Goal: Information Seeking & Learning: Learn about a topic

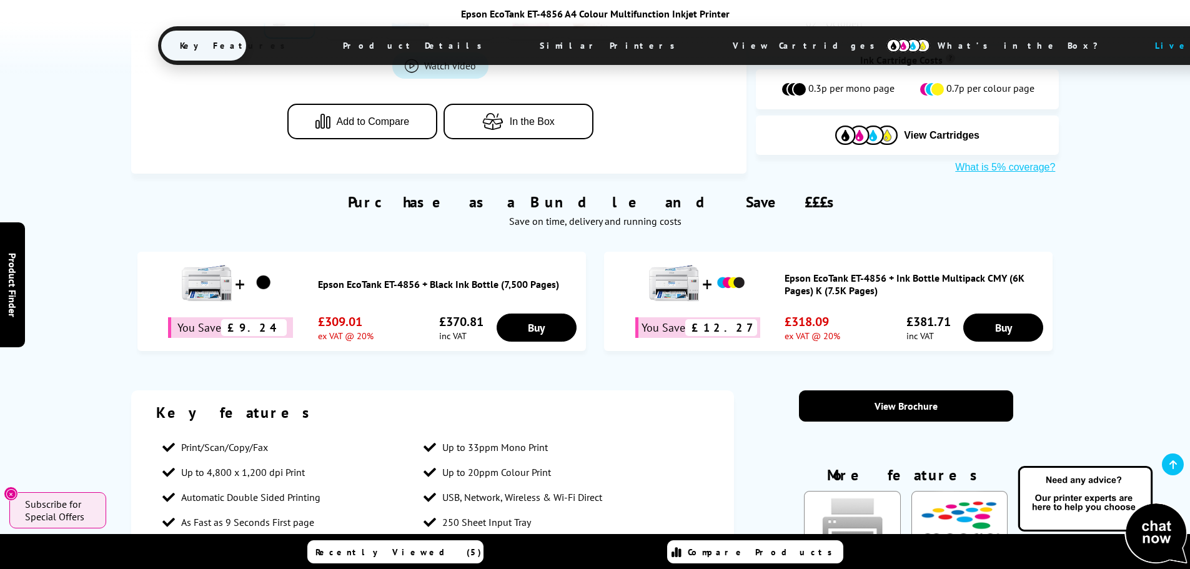
scroll to position [687, 0]
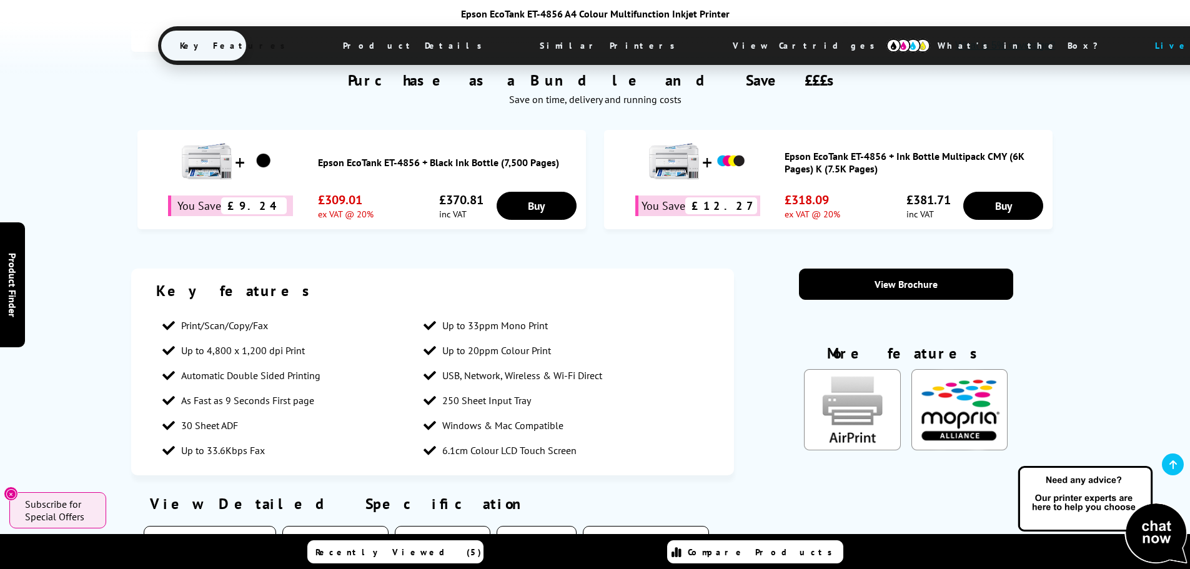
scroll to position [812, 0]
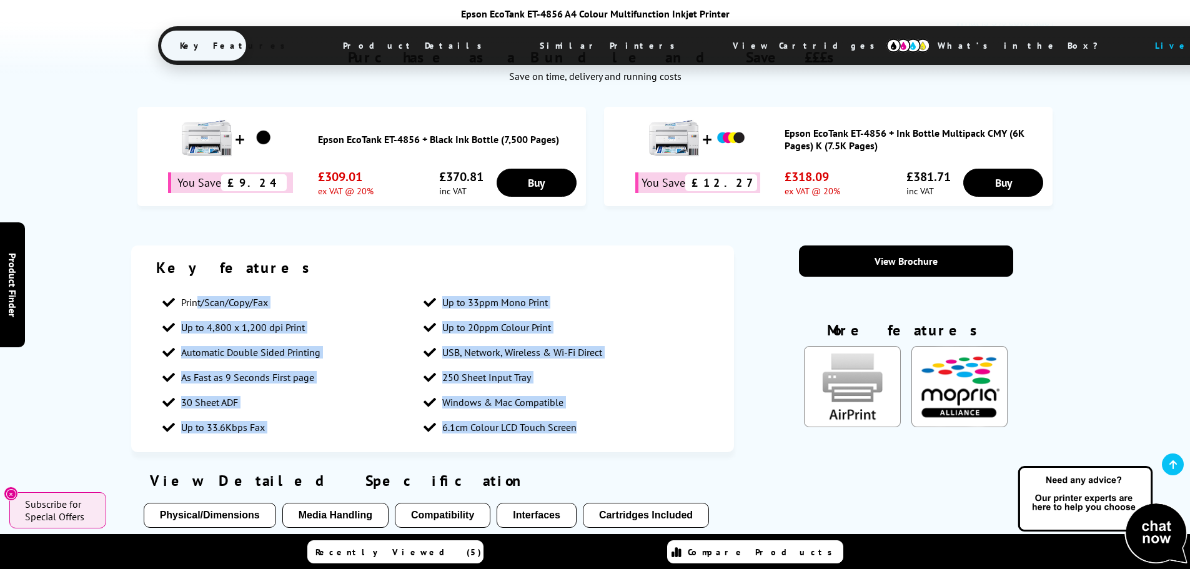
drag, startPoint x: 603, startPoint y: 370, endPoint x: 196, endPoint y: 250, distance: 423.9
click at [196, 290] on ul "Print/Scan/Copy/Fax Up to 33ppm Mono Print Up to 4,800 x 1,200 dpi Print Up to …" at bounding box center [432, 365] width 553 height 150
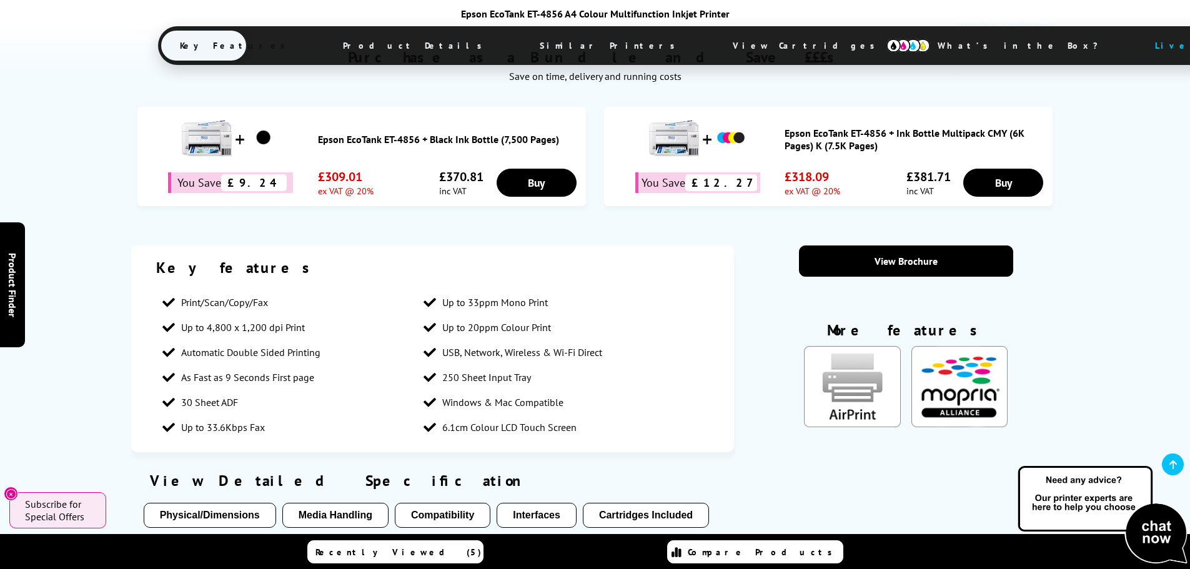
click at [743, 282] on section "Key features Print/Scan/Copy/Fax Up to 33ppm Mono Print Up to 4,800 x 1,200 dpi…" at bounding box center [595, 496] width 928 height 502
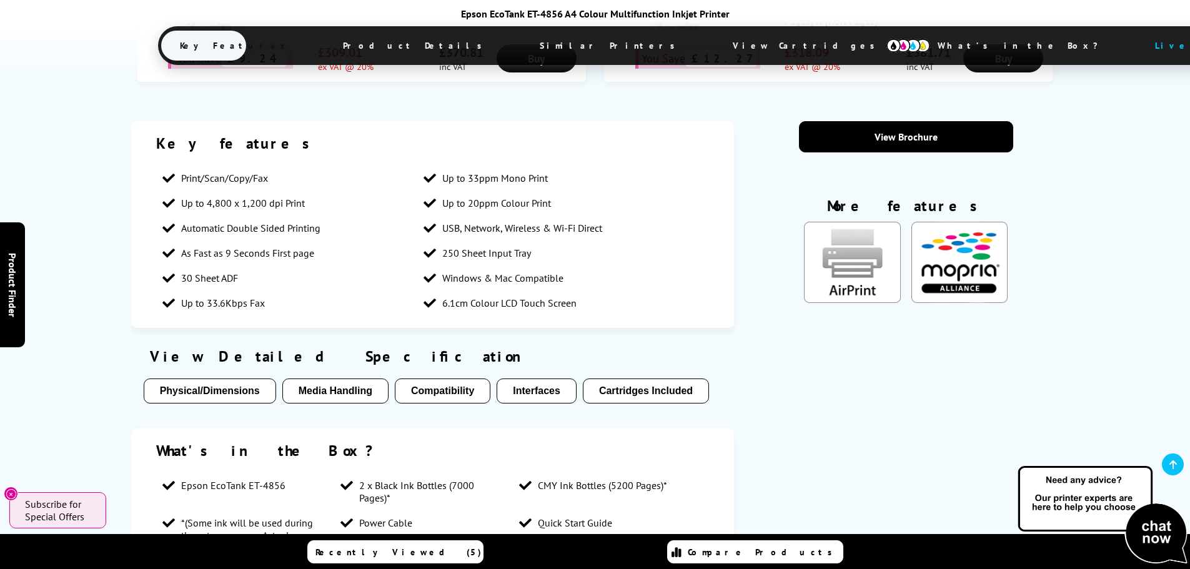
scroll to position [937, 0]
drag, startPoint x: 542, startPoint y: 245, endPoint x: 353, endPoint y: 259, distance: 189.7
click at [353, 257] on ul "Print/Scan/Copy/Fax Up to 33ppm Mono Print Up to 4,800 x 1,200 dpi Print Up to …" at bounding box center [432, 240] width 553 height 150
click at [583, 290] on li "6.1cm Colour LCD Touch Screen" at bounding box center [548, 302] width 262 height 25
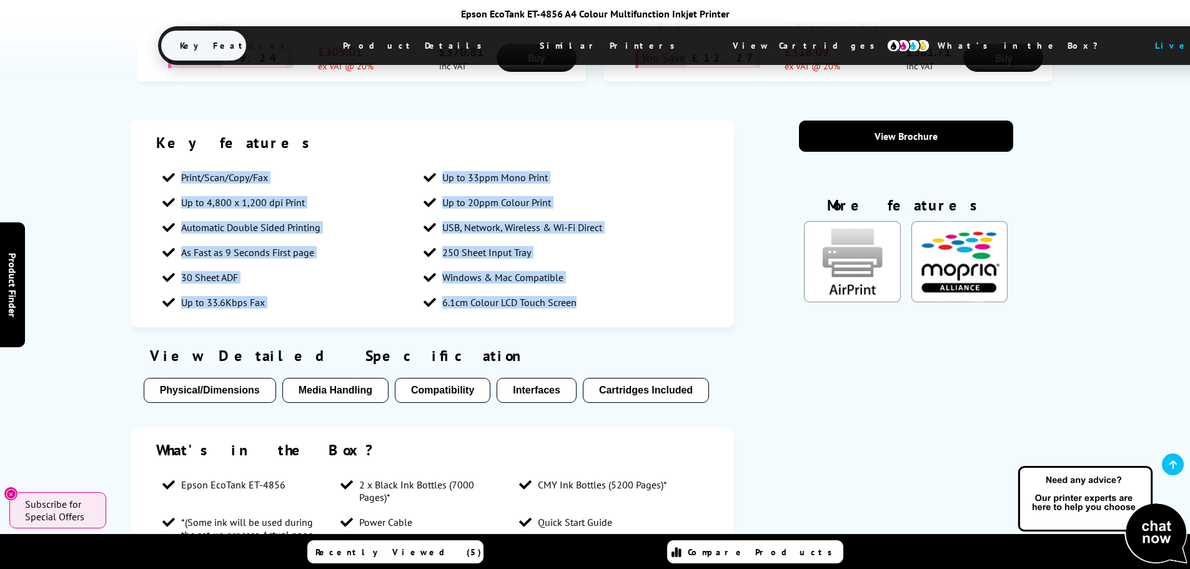
drag, startPoint x: 525, startPoint y: 244, endPoint x: 109, endPoint y: 131, distance: 431.5
click at [109, 131] on div "Key features Print/Scan/Copy/Fax Up to 33ppm Mono Print Up to 4,800 x 1,200 dpi…" at bounding box center [595, 372] width 999 height 502
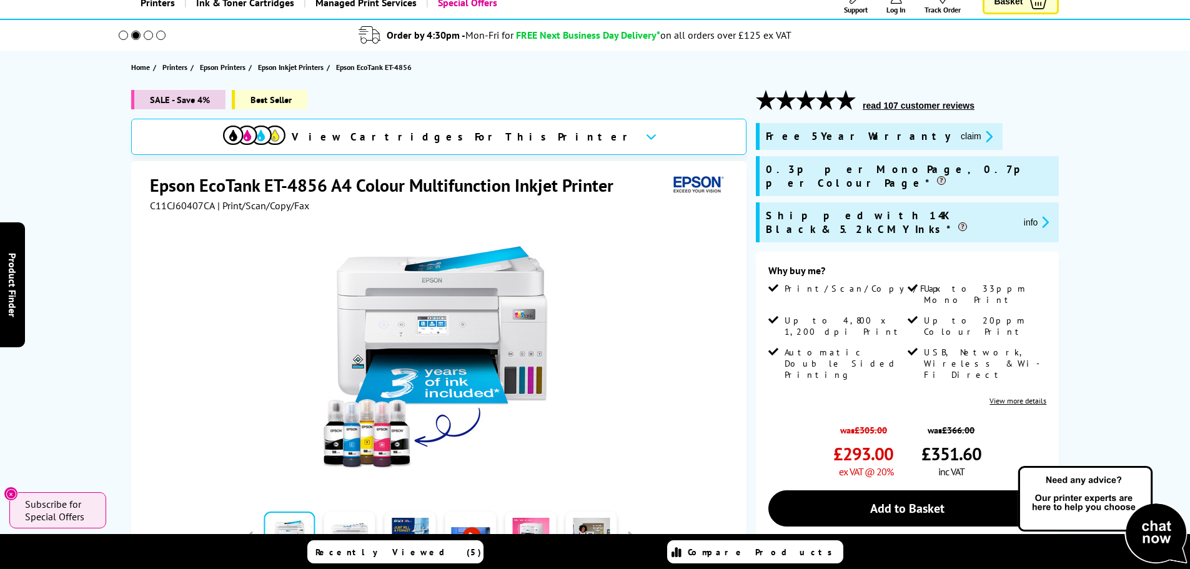
scroll to position [0, 0]
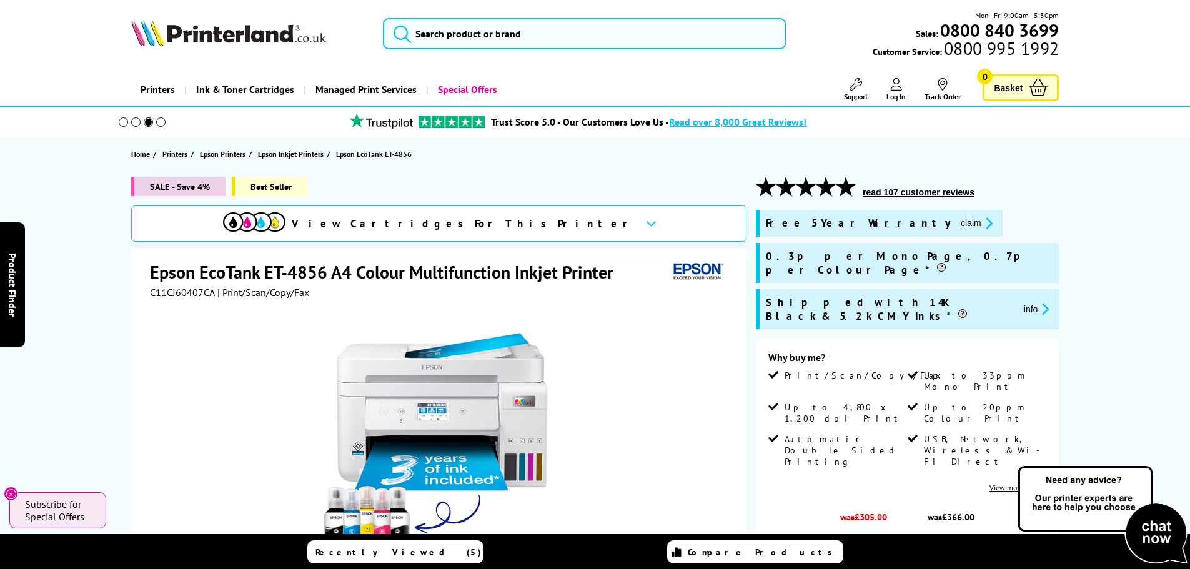
drag, startPoint x: 263, startPoint y: 292, endPoint x: 149, endPoint y: 279, distance: 115.1
click at [149, 279] on div "Epson EcoTank ET-4856 A4 Colour Multifunction Inkjet Printer C11CJ60407CA | Pri…" at bounding box center [438, 517] width 615 height 538
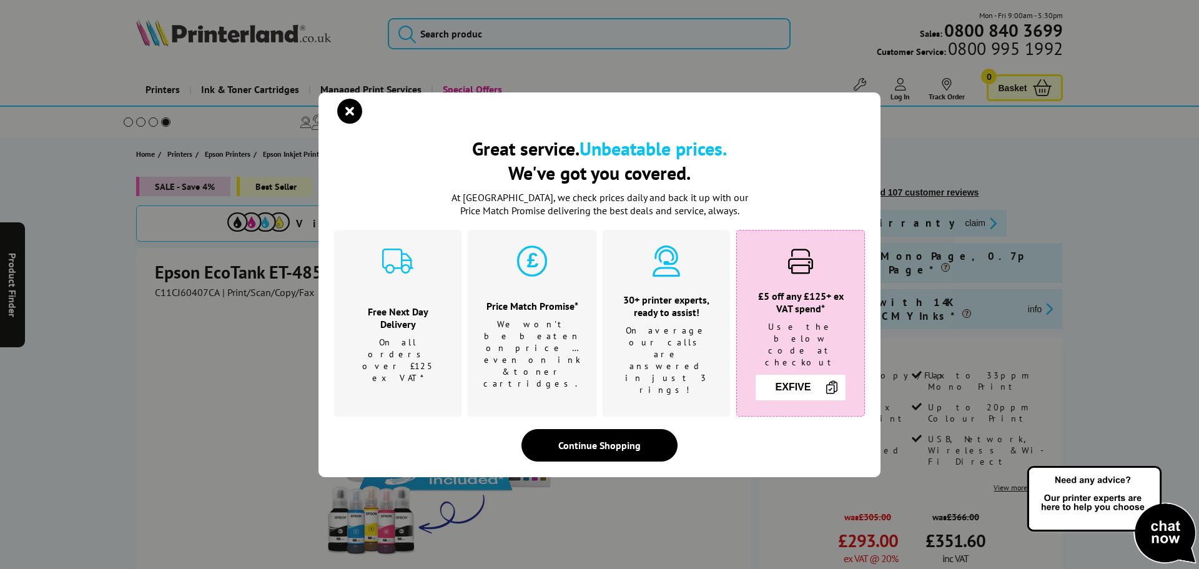
drag, startPoint x: 163, startPoint y: 272, endPoint x: 877, endPoint y: 383, distance: 722.5
click at [889, 386] on div "Great service. Unbeatable prices. We've got you covered. Great service. Unbeata…" at bounding box center [599, 284] width 1199 height 569
click at [348, 119] on icon "close modal" at bounding box center [349, 111] width 25 height 25
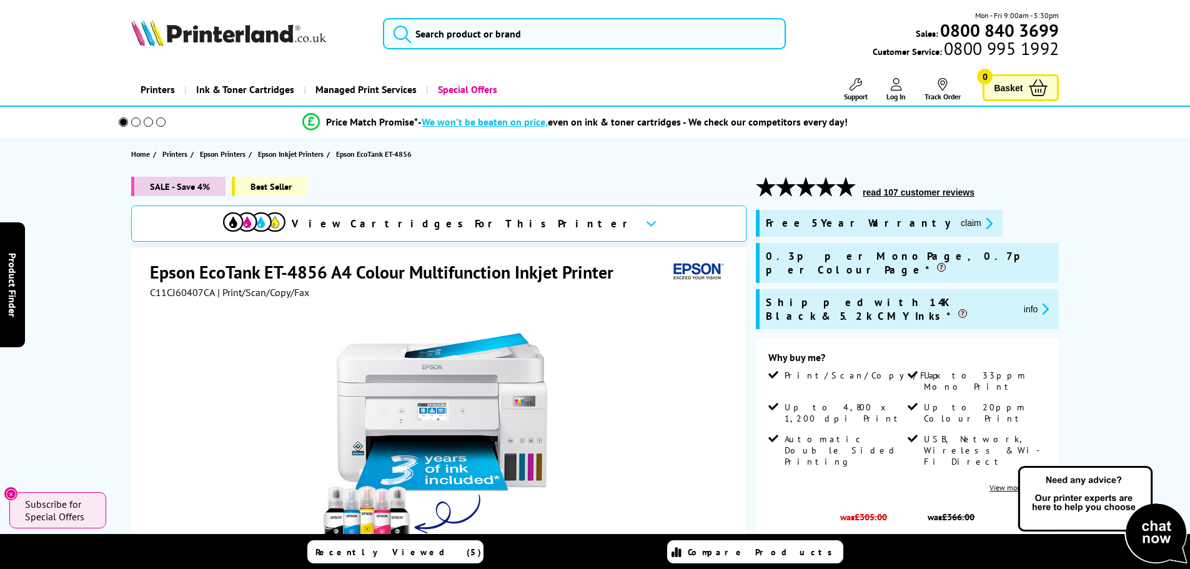
drag, startPoint x: 279, startPoint y: 290, endPoint x: 146, endPoint y: 280, distance: 133.4
click at [146, 280] on div "Epson EcoTank ET-4856 A4 Colour Multifunction Inkjet Printer C11CJ60407CA | Pri…" at bounding box center [438, 517] width 615 height 538
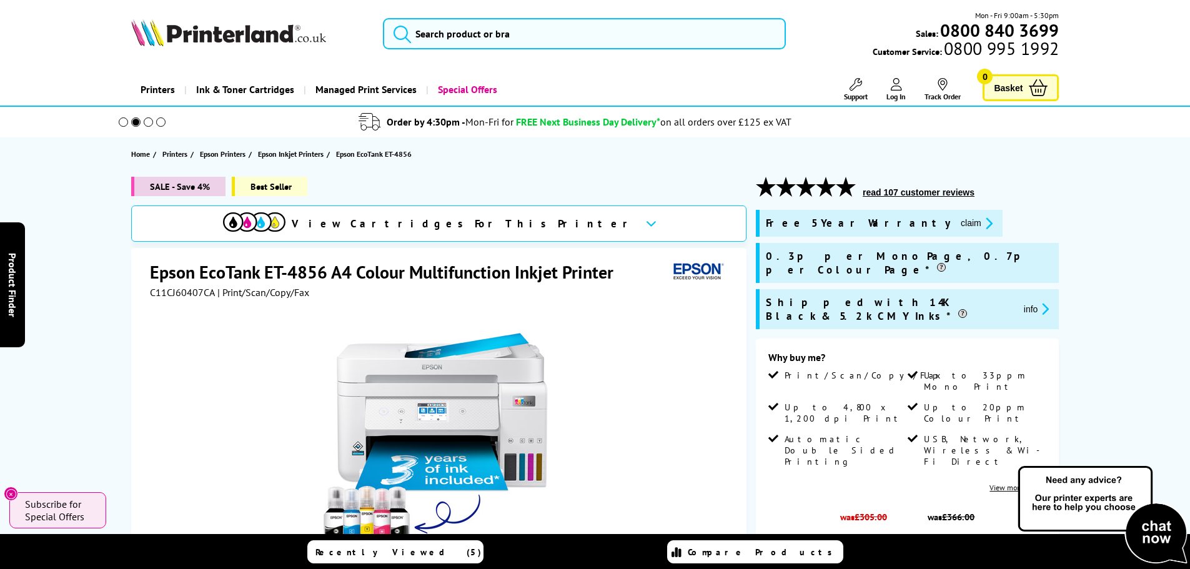
copy div "Epson EcoTank ET-4856 A4 Colour Multifunction Inkjet Printer C11CJ60407CA | Pri…"
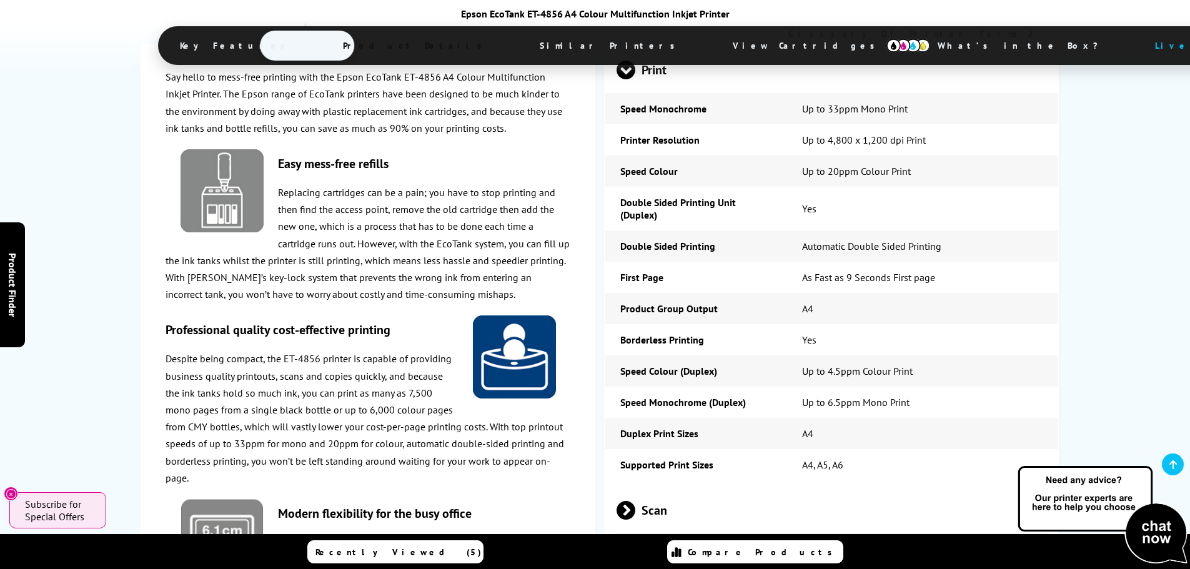
scroll to position [1624, 0]
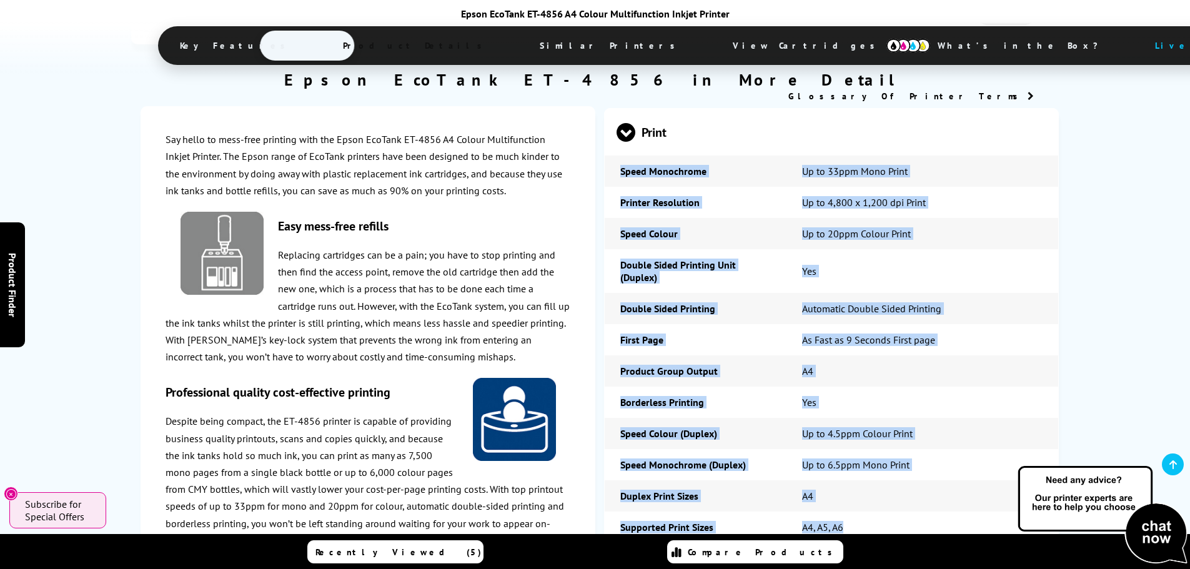
drag, startPoint x: 858, startPoint y: 459, endPoint x: 614, endPoint y: 112, distance: 424.0
click at [614, 156] on tbody "Speed Monochrome Up to 33ppm Mono Print Printer Resolution Up to 4,800 x 1,200 …" at bounding box center [831, 349] width 453 height 387
copy tbody "Speed Monochrome Up to 33ppm Mono Print Printer Resolution Up to 4,800 x 1,200 …"
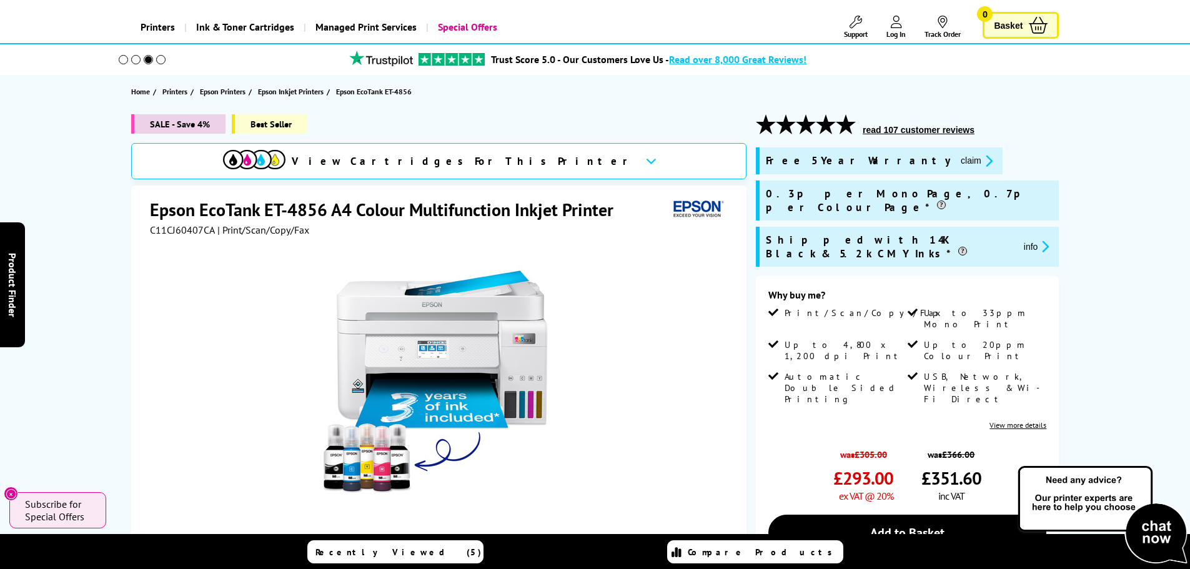
scroll to position [0, 0]
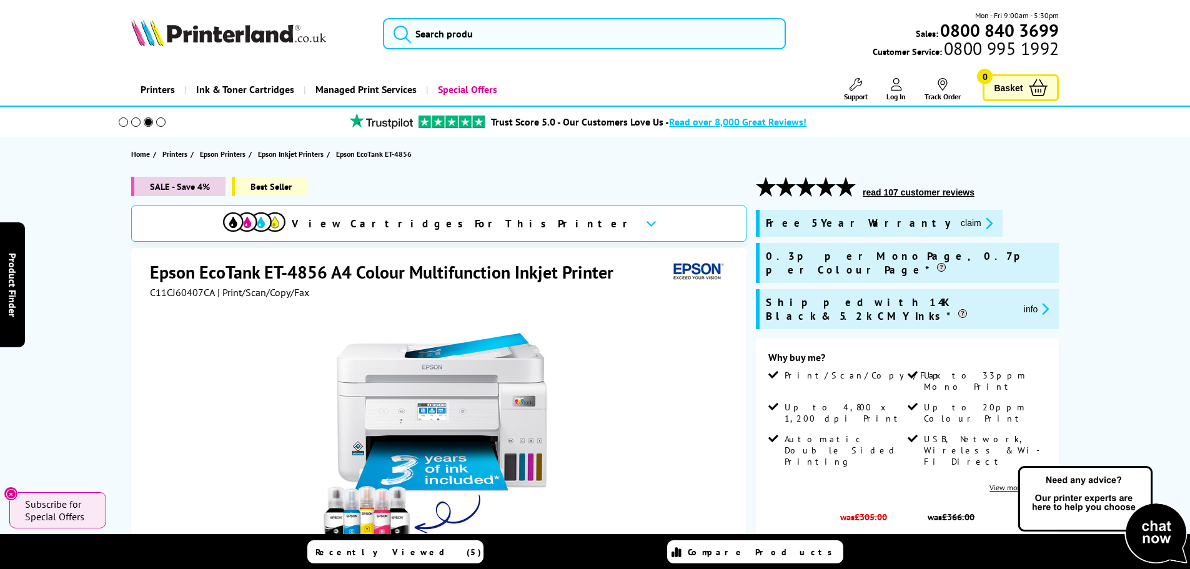
click at [463, 226] on span "View Cartridges For This Printer" at bounding box center [463, 224] width 343 height 14
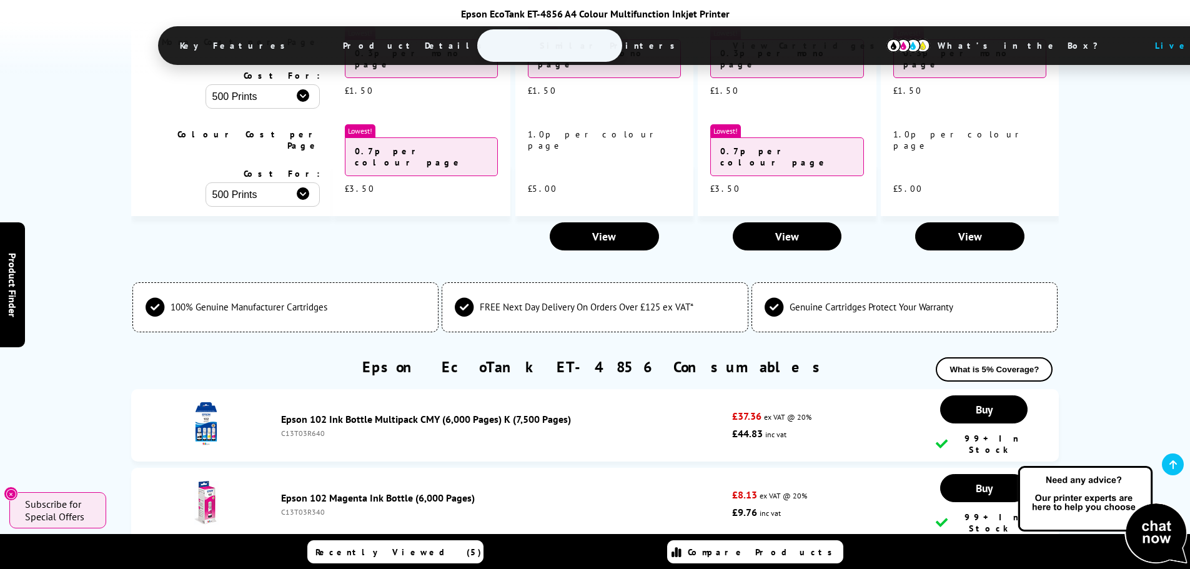
scroll to position [3512, 0]
